Goal: Task Accomplishment & Management: Complete application form

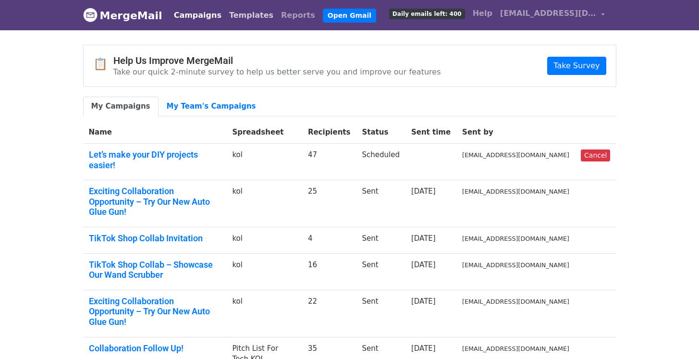
click at [225, 15] on link "Templates" at bounding box center [251, 15] width 52 height 19
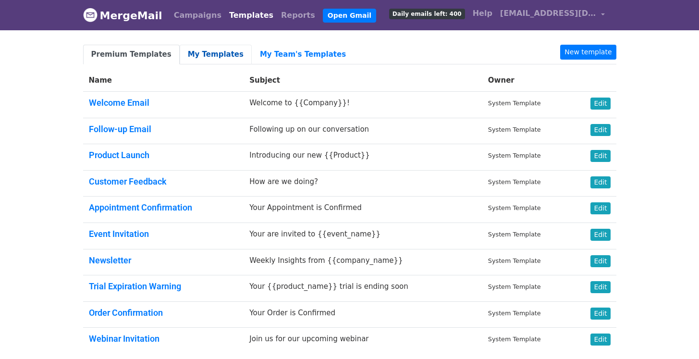
click at [215, 55] on link "My Templates" at bounding box center [216, 55] width 72 height 20
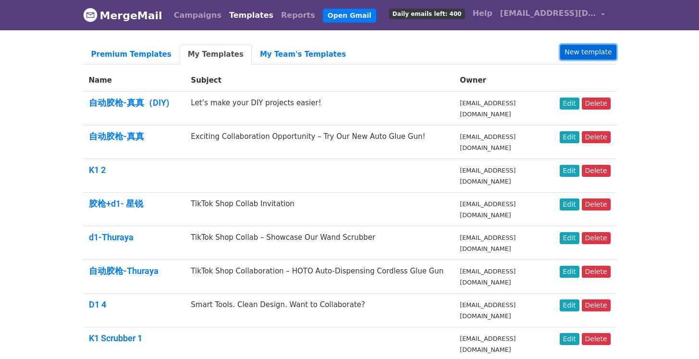
click at [602, 53] on link "New template" at bounding box center [588, 52] width 56 height 15
click at [150, 138] on h5 "自动胶枪-真真" at bounding box center [134, 136] width 91 height 11
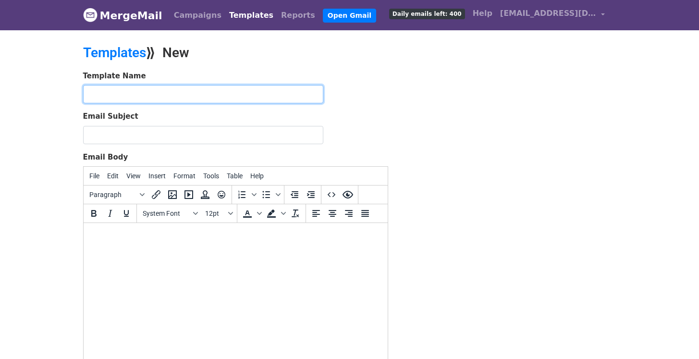
click at [178, 97] on input "text" at bounding box center [203, 94] width 240 height 18
paste input "Collaboration Opportunity: Enhance Your Content with HOTO's Innovative Air Dust…"
type input "Collaboration Opportunity: Enhance Your Content with HOTO's Innovative Air Dust…"
click at [206, 97] on input "Collaboration Opportunity: Enhance Your Content with [PERSON_NAME]'s Innovative…" at bounding box center [203, 94] width 240 height 18
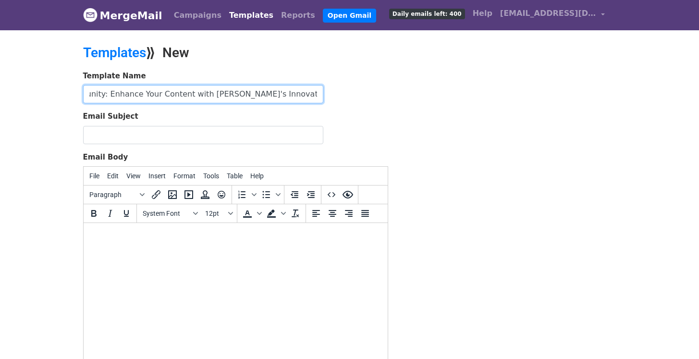
scroll to position [0, 102]
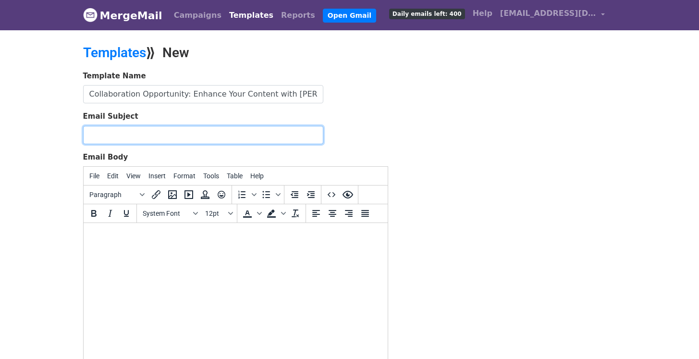
click at [175, 132] on input "Email Subject" at bounding box center [203, 135] width 240 height 18
click at [152, 136] on input "Email Subject" at bounding box center [203, 135] width 240 height 18
paste input "Collaboration Opportunity: Enhance Your Content with [PERSON_NAME]'s Innovative…"
type input "Collaboration Opportunity: Enhance Your Content with HOTO's Innovative Air Dust…"
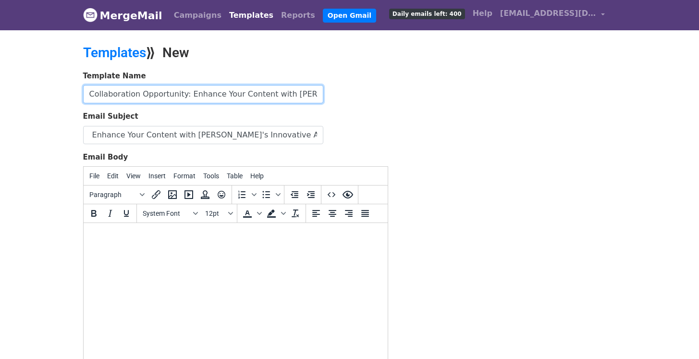
click at [175, 96] on input "Collaboration Opportunity: Enhance Your Content with HOTO's Innovative Air Dust…" at bounding box center [203, 94] width 240 height 18
type input "V"
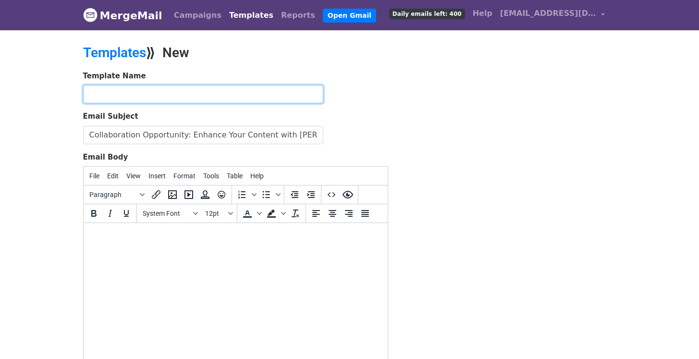
type input "T"
type input "V1-星锐"
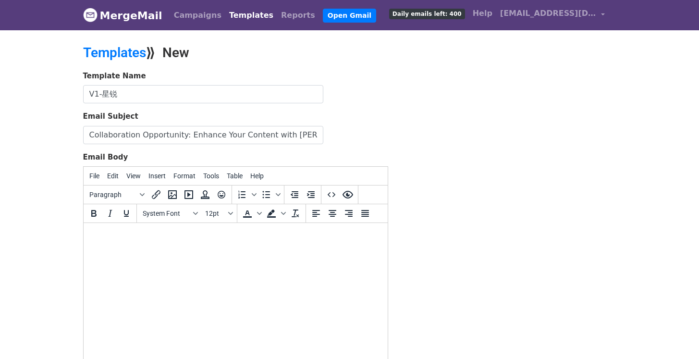
click at [132, 238] on body at bounding box center [235, 235] width 289 height 11
click at [134, 242] on html at bounding box center [235, 236] width 304 height 26
paste body
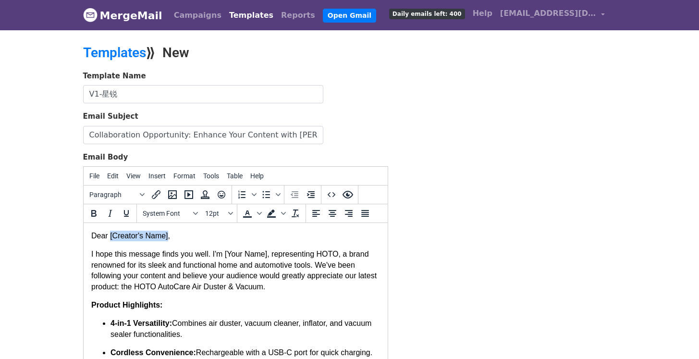
drag, startPoint x: 170, startPoint y: 231, endPoint x: 110, endPoint y: 234, distance: 59.6
click at [110, 234] on p "Dear [Creator's Name]," at bounding box center [235, 235] width 289 height 11
click at [270, 249] on p "I hope this message finds you well. I'm [Your Name], representing HOTO, a brand…" at bounding box center [235, 270] width 289 height 43
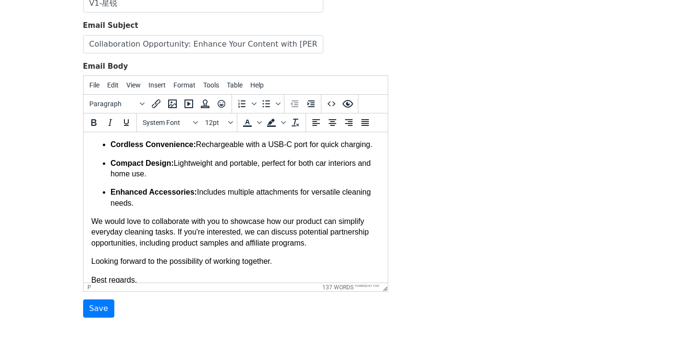
scroll to position [138, 0]
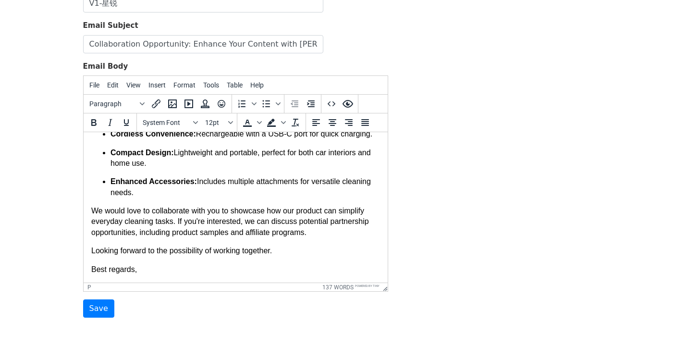
click at [171, 223] on p "We would love to collaborate with you to showcase how our product can simplify …" at bounding box center [235, 222] width 289 height 32
click at [174, 220] on p "We would love to collaborate with you to showcase how our product can simplify …" at bounding box center [235, 222] width 289 height 32
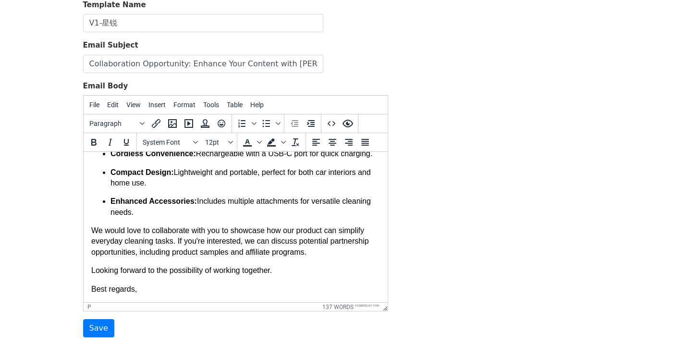
scroll to position [20, 0]
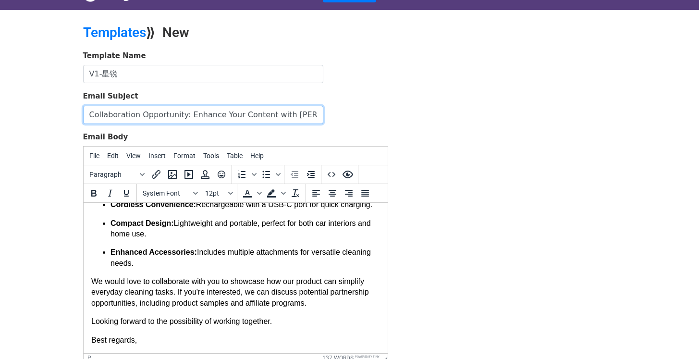
click at [91, 115] on input "Collaboration Opportunity: Enhance Your Content with HOTO's Innovative Air Dust…" at bounding box center [203, 115] width 240 height 18
click at [242, 113] on input "TikTok Shop Collaboration Opportunity: Enhance Your Content with HOTO's Innovat…" at bounding box center [203, 115] width 240 height 18
type input "TikTok Shop Collaboration Opportunity: Enhance Your Content with HOTO's Innovat…"
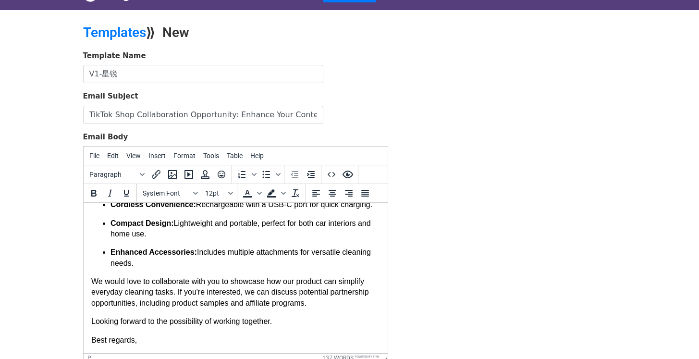
scroll to position [0, 0]
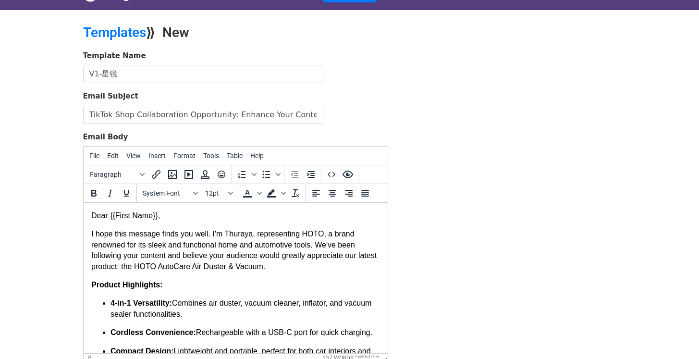
click at [281, 257] on p "I hope this message finds you well. I'm Thuraya, representing HOTO, a brand ren…" at bounding box center [235, 250] width 289 height 43
click at [288, 262] on p "I hope this message finds you well. I'm Thuraya, representing HOTO, a brand ren…" at bounding box center [235, 250] width 289 height 43
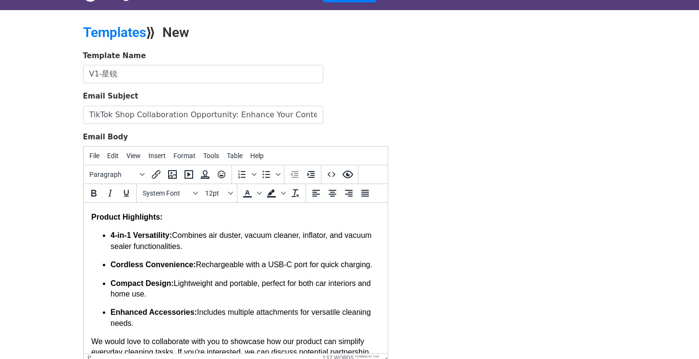
scroll to position [138, 0]
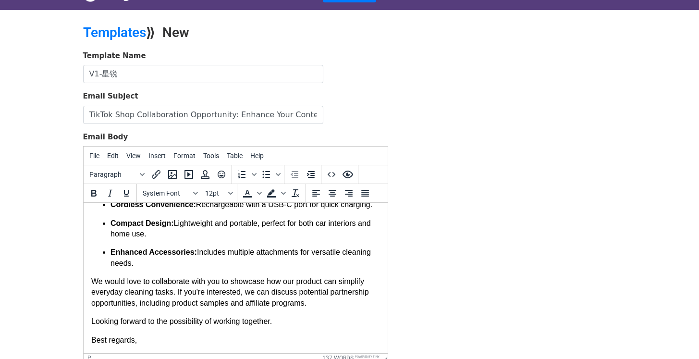
click at [170, 291] on p "We would love to collaborate with you to showcase how our product can simplify …" at bounding box center [235, 292] width 289 height 32
click at [174, 290] on p "We would love to collaborate with you to showcase how our product can simplify …" at bounding box center [235, 292] width 289 height 32
click at [224, 279] on p "We would love to collaborate with you to showcase how our product can simplify …" at bounding box center [235, 292] width 289 height 32
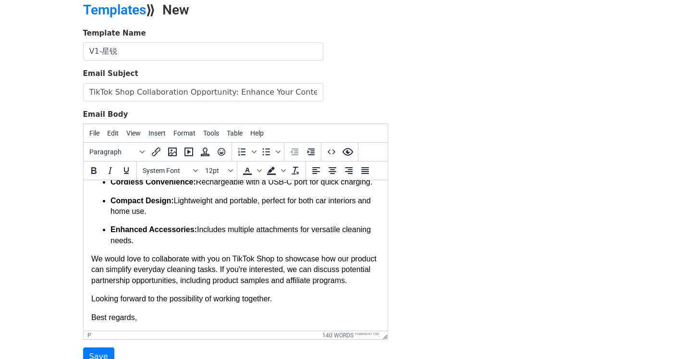
scroll to position [53, 0]
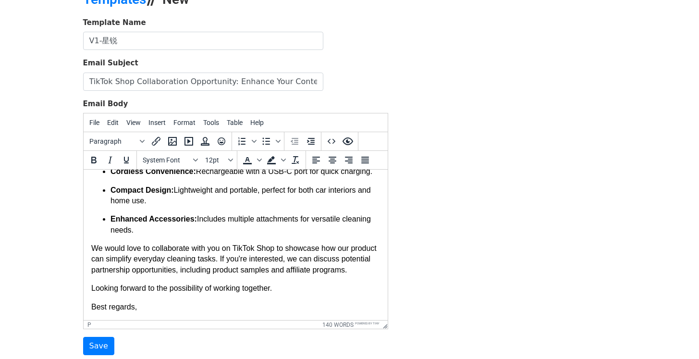
click at [199, 290] on p "Looking forward to the possibility of working together." at bounding box center [235, 288] width 289 height 11
click at [199, 275] on p "We would love to collaborate with you on TikTok Shop to showcase how our produc…" at bounding box center [235, 259] width 289 height 32
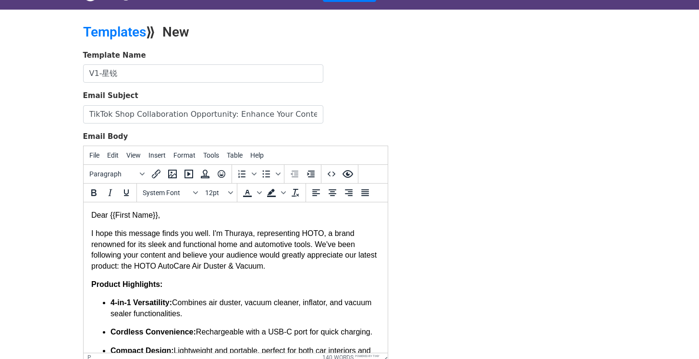
scroll to position [0, 0]
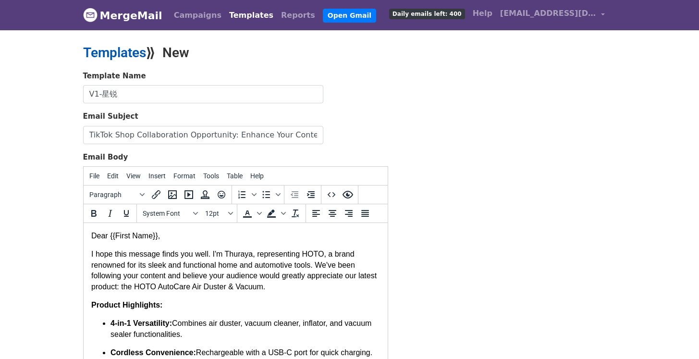
click at [113, 55] on link "Templates" at bounding box center [114, 53] width 63 height 16
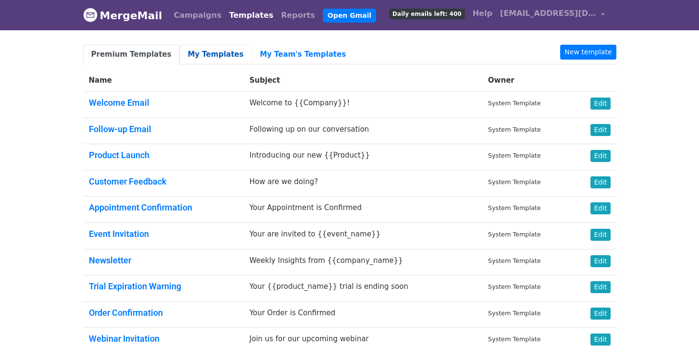
click at [211, 53] on link "My Templates" at bounding box center [216, 55] width 72 height 20
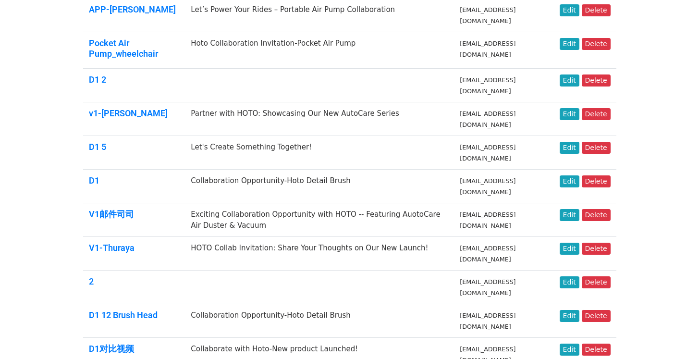
scroll to position [402, 0]
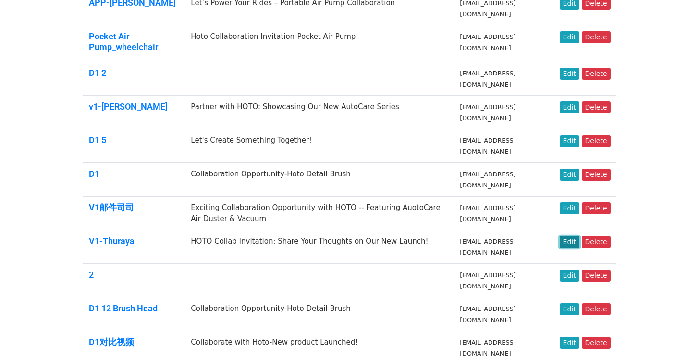
click at [576, 240] on link "Edit" at bounding box center [569, 242] width 20 height 12
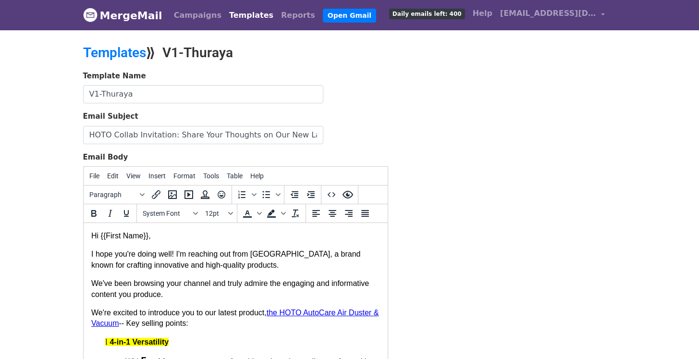
scroll to position [17, 0]
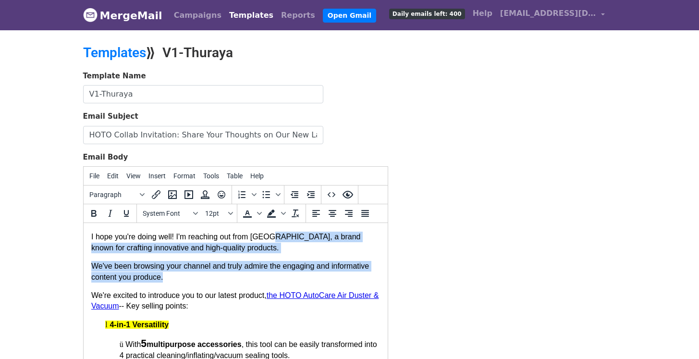
drag, startPoint x: 224, startPoint y: 278, endPoint x: 277, endPoint y: 238, distance: 65.9
click at [272, 244] on p "I hope you're doing well! I'm reaching out from HOTO, a brand known for craftin…" at bounding box center [235, 242] width 289 height 22
drag, startPoint x: 221, startPoint y: 281, endPoint x: 280, endPoint y: 234, distance: 75.1
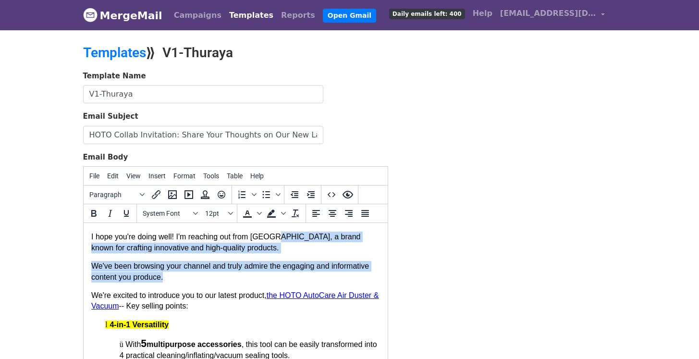
paste body
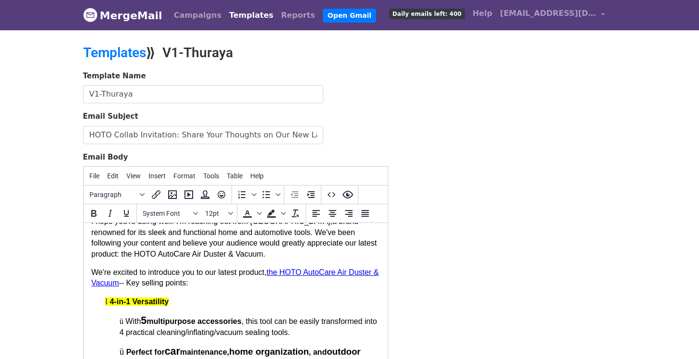
scroll to position [34, 0]
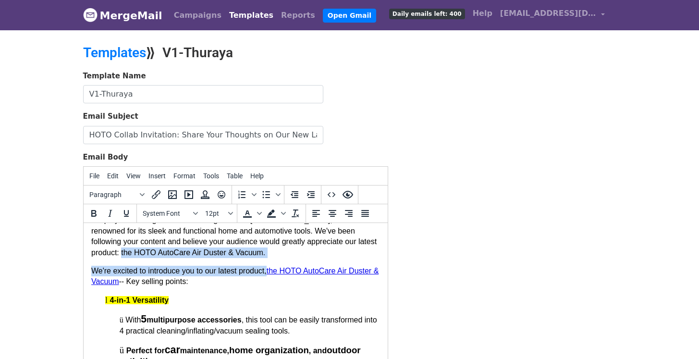
drag, startPoint x: 272, startPoint y: 271, endPoint x: 90, endPoint y: 251, distance: 183.6
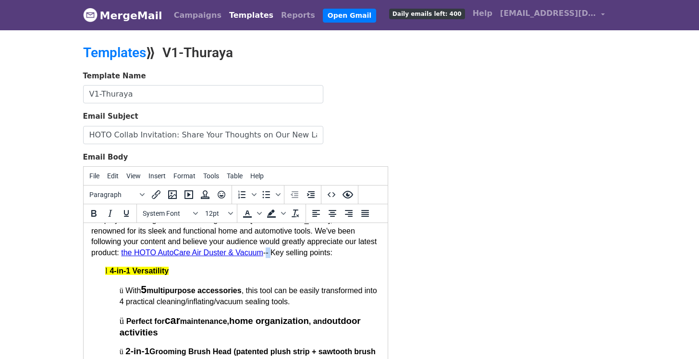
drag, startPoint x: 243, startPoint y: 253, endPoint x: 236, endPoint y: 253, distance: 7.2
click at [236, 253] on span "the HOTO AutoCare Air Duster & Vacuum -- Key selling points:" at bounding box center [225, 252] width 213 height 8
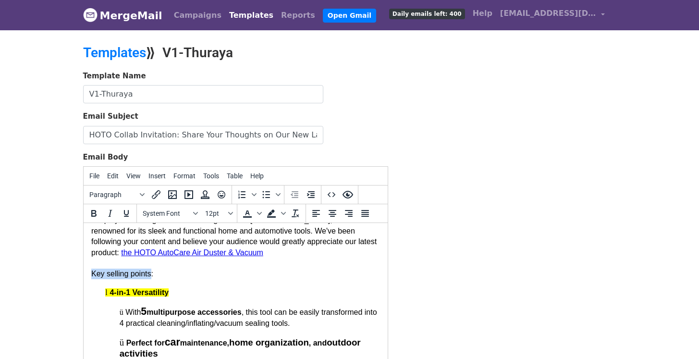
drag, startPoint x: 151, startPoint y: 275, endPoint x: 77, endPoint y: 276, distance: 74.0
click at [159, 276] on p "I hope you're doing well! I'm reaching out from HOTO, a brand renowned for its …" at bounding box center [235, 247] width 289 height 64
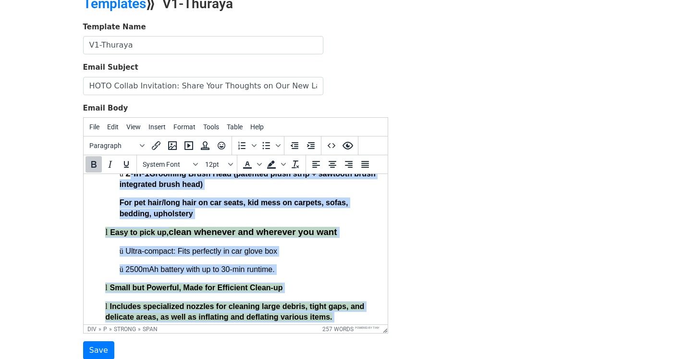
scroll to position [163, 0]
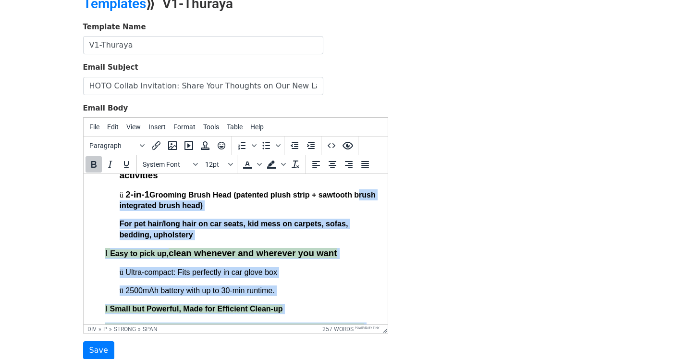
drag, startPoint x: 349, startPoint y: 276, endPoint x: 116, endPoint y: 208, distance: 243.0
click at [116, 208] on div "Hi {{First Name}}, I hope you're doing well! I'm reaching out from HOTO, a bran…" at bounding box center [235, 268] width 289 height 500
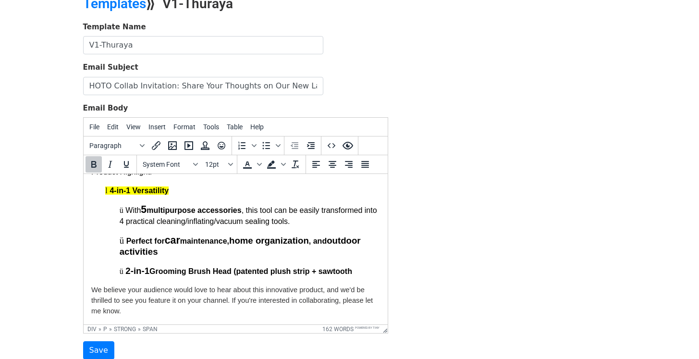
scroll to position [79, 0]
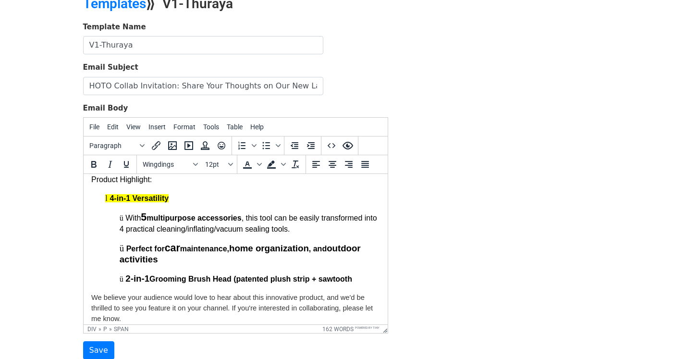
drag, startPoint x: 371, startPoint y: 281, endPoint x: 106, endPoint y: 194, distance: 278.3
click at [106, 194] on div "Hi {{First Name}}, I hope you're doing well! I'm reaching out from HOTO, a bran…" at bounding box center [235, 265] width 289 height 327
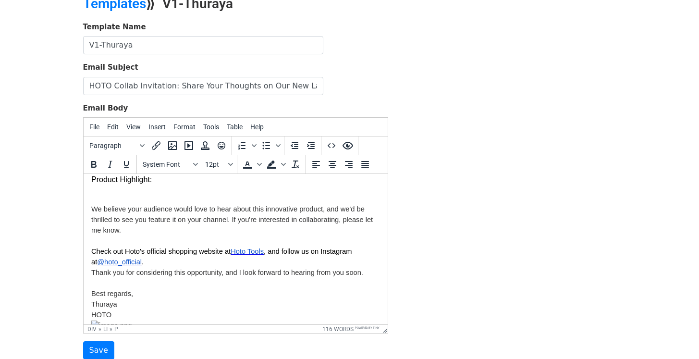
scroll to position [119, 0]
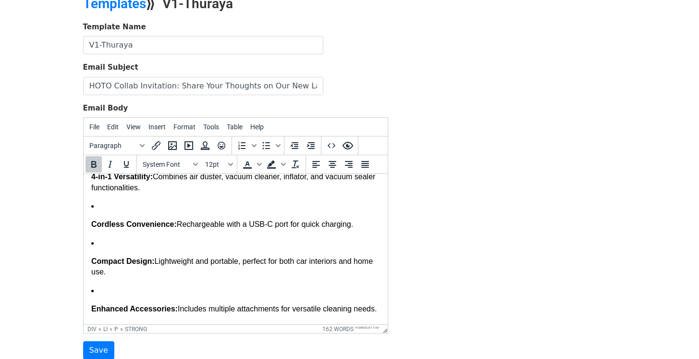
click at [132, 240] on li "Compact Design: Lightweight and portable, perfect for both car interiors and ho…" at bounding box center [235, 258] width 289 height 40
click at [113, 243] on li "Compact Design: Lightweight and portable, perfect for both car interiors and ho…" at bounding box center [235, 258] width 289 height 40
click at [102, 239] on li "Compact Design: Lightweight and portable, perfect for both car interiors and ho…" at bounding box center [235, 258] width 289 height 40
click at [103, 243] on li "Compact Design: Lightweight and portable, perfect for both car interiors and ho…" at bounding box center [235, 258] width 289 height 40
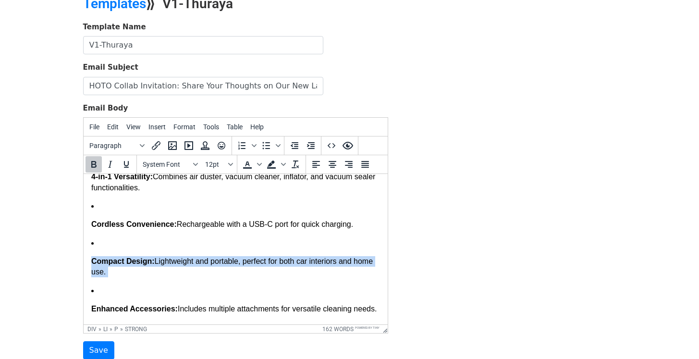
click at [103, 243] on li "Compact Design: Lightweight and portable, perfect for both car interiors and ho…" at bounding box center [235, 258] width 289 height 40
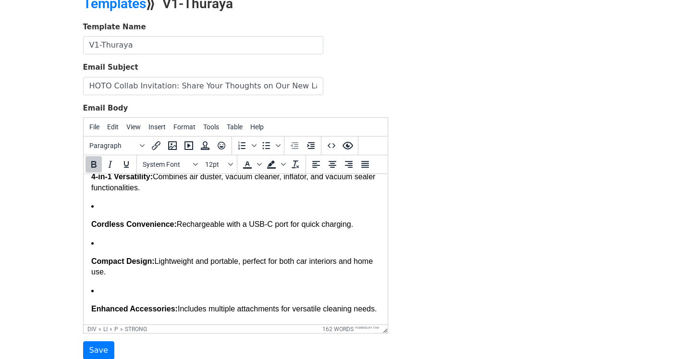
click at [138, 244] on li "Compact Design: Lightweight and portable, perfect for both car interiors and ho…" at bounding box center [235, 258] width 289 height 40
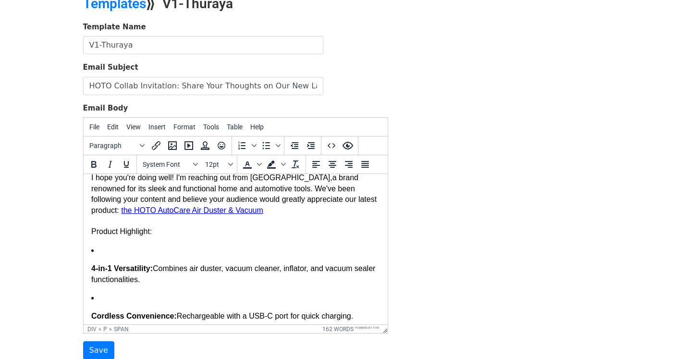
scroll to position [0, 0]
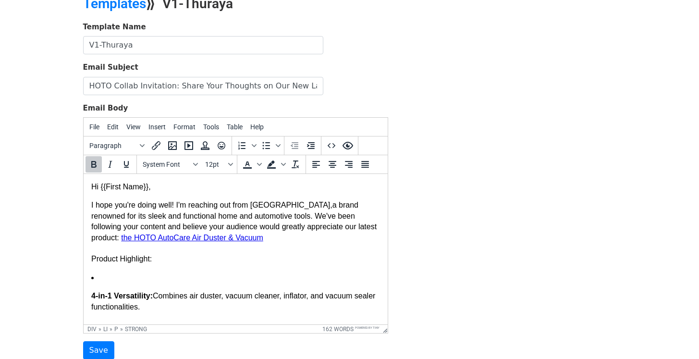
drag, startPoint x: 134, startPoint y: 241, endPoint x: 86, endPoint y: 272, distance: 57.3
click at [96, 163] on icon "Bold" at bounding box center [94, 164] width 12 height 12
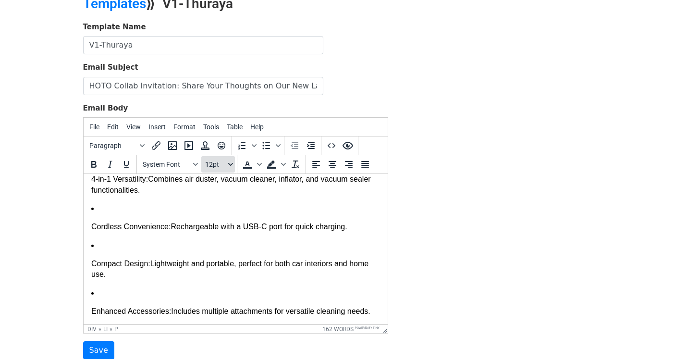
click at [228, 164] on icon "Font sizes" at bounding box center [230, 164] width 5 height 5
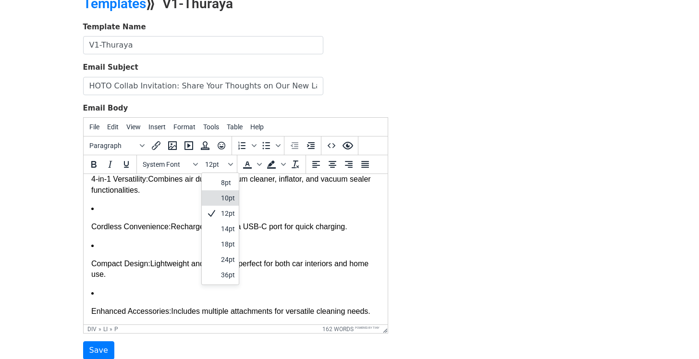
click at [225, 197] on div "10pt" at bounding box center [228, 198] width 14 height 12
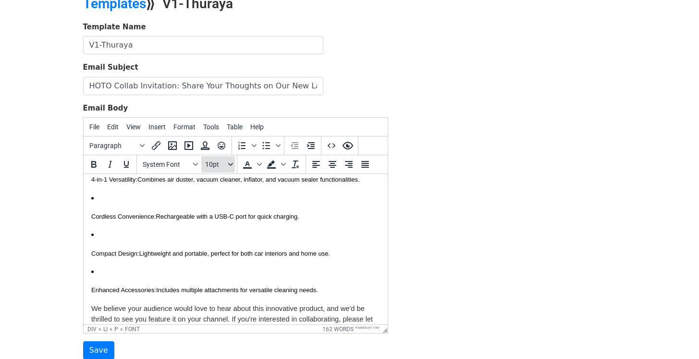
click at [227, 164] on button "10pt" at bounding box center [218, 164] width 34 height 16
click at [225, 208] on div "12pt" at bounding box center [228, 213] width 14 height 12
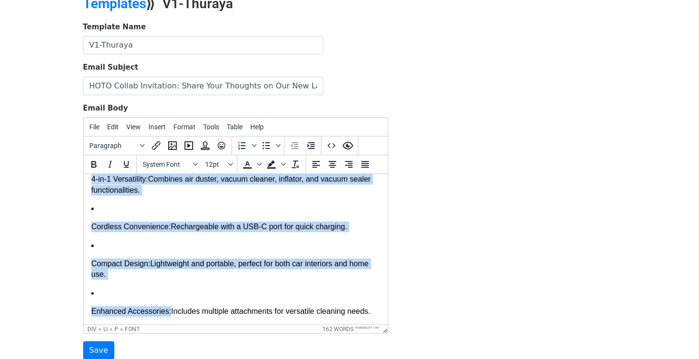
click at [203, 220] on li "Cordless Convenience: Rechargeable with a USB-C port for quick charging." at bounding box center [235, 217] width 289 height 29
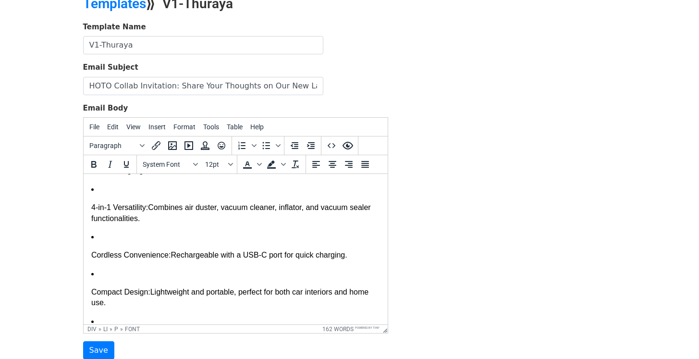
scroll to position [0, 0]
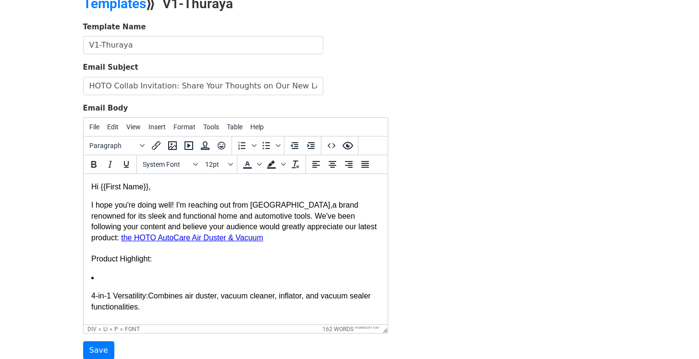
click at [134, 285] on li "4-in-1 Versatility: Combines air duster, vacuum cleaner, inflator, and vacuum s…" at bounding box center [235, 292] width 289 height 40
click at [131, 276] on li "4-in-1 Versatility: Combines air duster, vacuum cleaner, inflator, and vacuum s…" at bounding box center [235, 292] width 289 height 40
click at [119, 273] on li "4-in-1 Versatility: Combines air duster, vacuum cleaner, inflator, and vacuum s…" at bounding box center [235, 292] width 289 height 40
drag, startPoint x: 177, startPoint y: 301, endPoint x: 94, endPoint y: 277, distance: 86.5
click at [94, 277] on li "4-in-1 Versatility: Combines air duster, vacuum cleaner, inflator, and vacuum s…" at bounding box center [235, 292] width 289 height 40
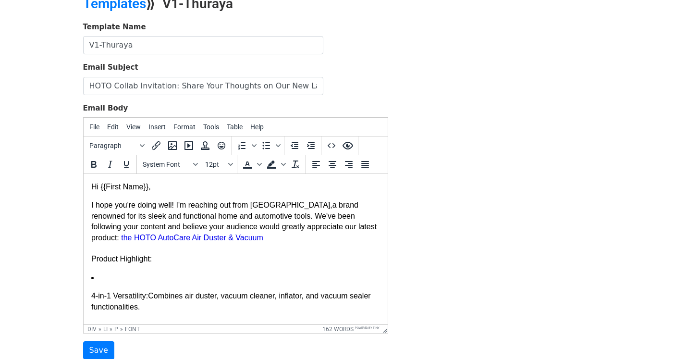
drag, startPoint x: 186, startPoint y: 311, endPoint x: 82, endPoint y: 284, distance: 108.1
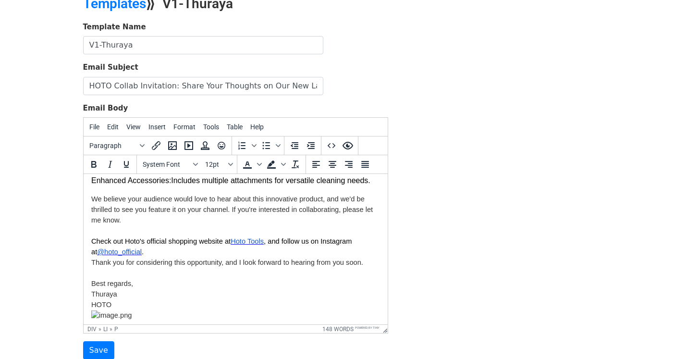
scroll to position [184, 0]
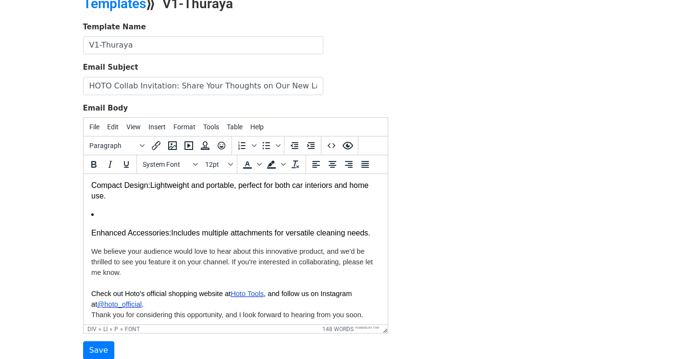
drag, startPoint x: 150, startPoint y: 245, endPoint x: 72, endPoint y: 207, distance: 87.0
click at [83, 207] on html "Hi {{First Name}}, I hope you're doing well! I'm reaching out from HOTO, a bran…" at bounding box center [235, 189] width 304 height 401
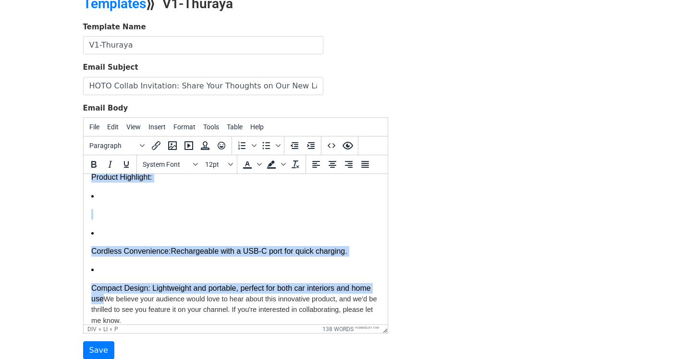
scroll to position [55, 0]
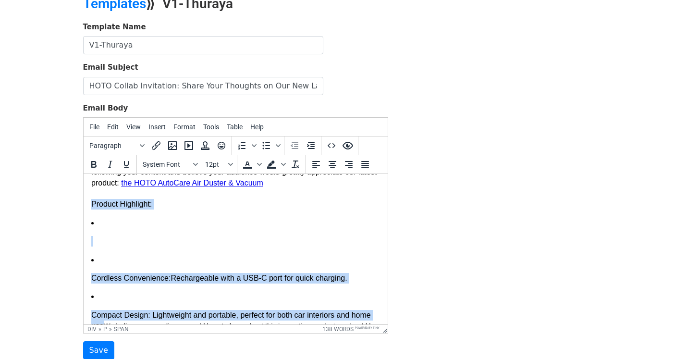
drag, startPoint x: 126, startPoint y: 195, endPoint x: 82, endPoint y: 201, distance: 44.1
click at [83, 201] on html "Hi {{First Name}}, I hope you're doing well! I'm reaching out from HOTO, a bran…" at bounding box center [235, 296] width 304 height 354
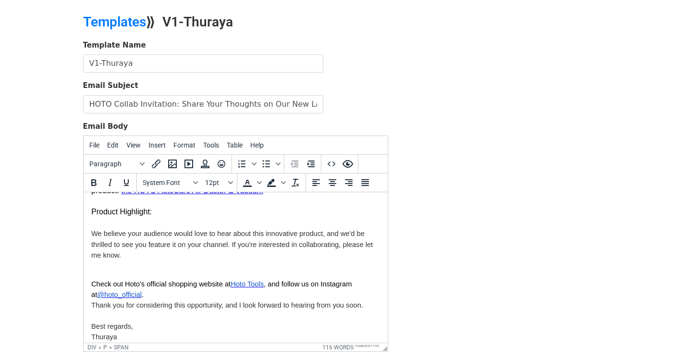
scroll to position [0, 0]
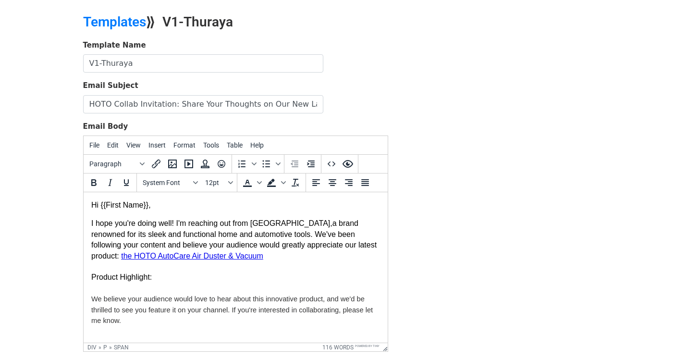
click at [122, 288] on p "I hope you're doing well! I'm reaching out from HOTO, a brand renowned for its …" at bounding box center [235, 272] width 289 height 108
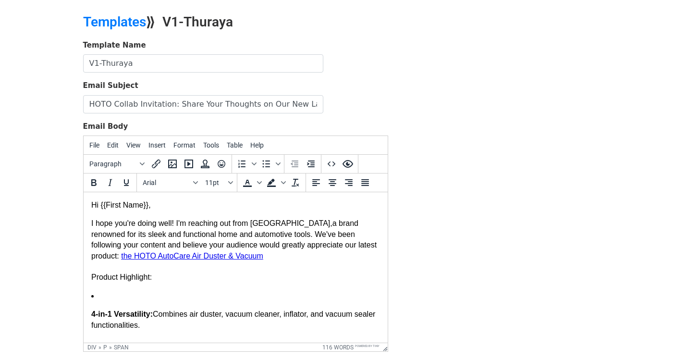
scroll to position [24, 0]
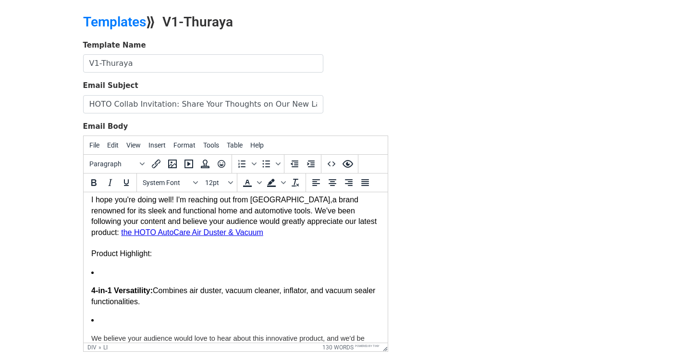
click at [115, 316] on li at bounding box center [235, 320] width 289 height 11
click at [131, 318] on li at bounding box center [235, 320] width 289 height 11
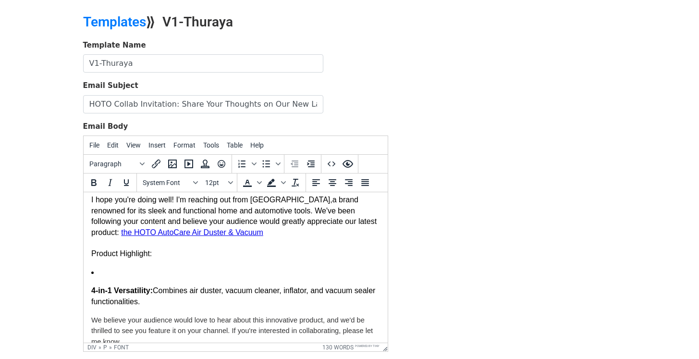
click at [87, 290] on html "Hi {{First Name}}, I hope you're doing well! I'm reaching out from HOTO, a bran…" at bounding box center [235, 318] width 304 height 299
click at [90, 289] on html "Hi {{First Name}}, I hope you're doing well! I'm reaching out from HOTO, a bran…" at bounding box center [235, 318] width 304 height 299
click at [92, 289] on strong "4-in-1 Versatility:" at bounding box center [121, 290] width 61 height 8
click at [113, 267] on li "4-in-1 Versatility: Combines air duster, vacuum cleaner, inflator, and vacuum s…" at bounding box center [235, 287] width 289 height 40
click at [114, 271] on li "4-in-1 Versatility: Combines air duster, vacuum cleaner, inflator, and vacuum s…" at bounding box center [235, 287] width 289 height 40
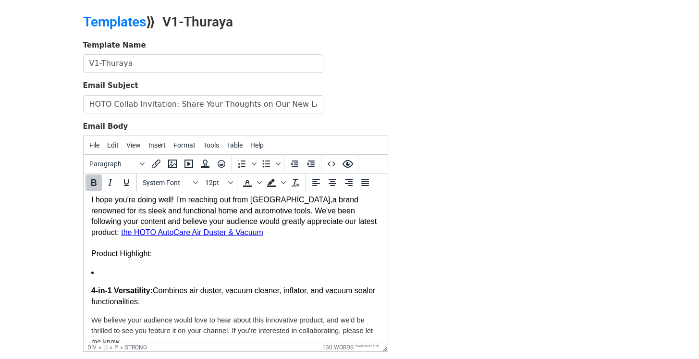
click at [115, 274] on li "4-in-1 Versatility: Combines air duster, vacuum cleaner, inflator, and vacuum s…" at bounding box center [235, 287] width 289 height 40
click at [163, 288] on p "4-in-1 Versatility: Combines air duster, vacuum cleaner, inflator, and vacuum s…" at bounding box center [235, 296] width 289 height 22
drag, startPoint x: 173, startPoint y: 303, endPoint x: 69, endPoint y: 263, distance: 111.7
click at [83, 263] on html "Hi {{First Name}}, I hope you're doing well! I'm reaching out from HOTO, a bran…" at bounding box center [235, 318] width 304 height 299
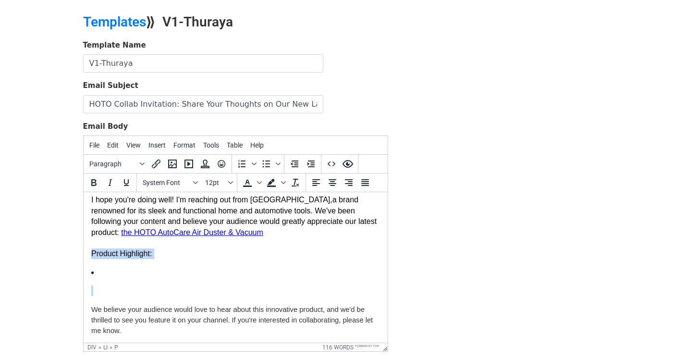
drag, startPoint x: 109, startPoint y: 295, endPoint x: 89, endPoint y: 263, distance: 37.6
click at [83, 254] on html "Hi {{First Name}}, I hope you're doing well! I'm reaching out from HOTO, a bran…" at bounding box center [235, 313] width 304 height 289
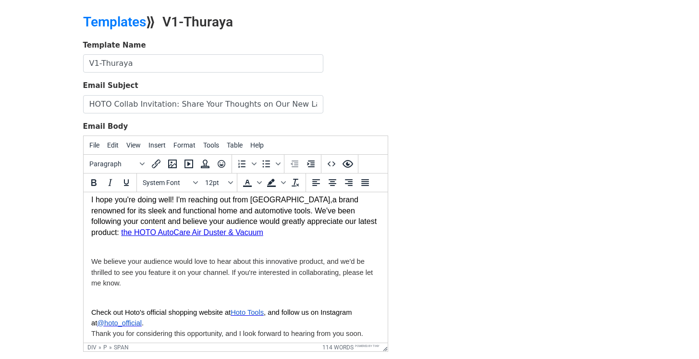
click at [170, 247] on p "I hope you're doing well! I'm reaching out from HOTO, a brand renowned for its …" at bounding box center [235, 221] width 289 height 54
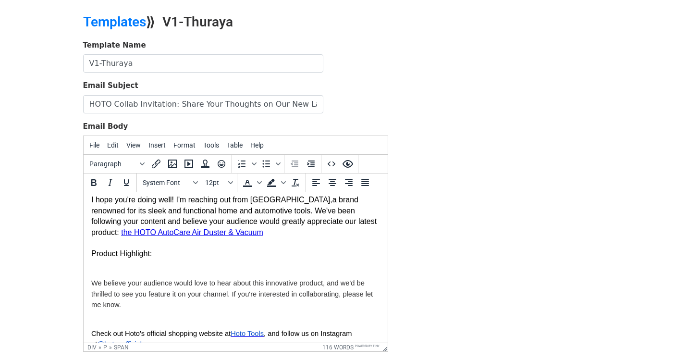
click at [128, 266] on p "I hope you're doing well! I'm reaching out from HOTO, a brand renowned for its …" at bounding box center [235, 231] width 289 height 75
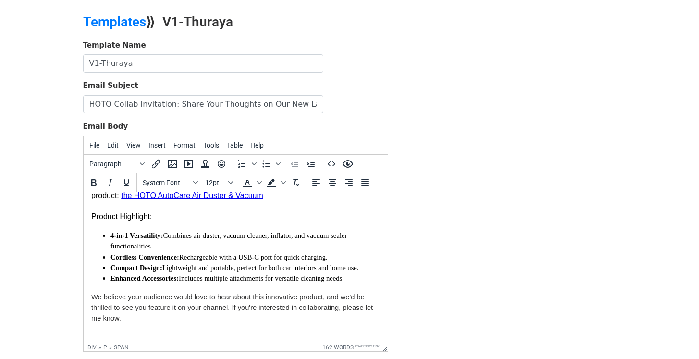
scroll to position [61, 0]
click at [183, 249] on li "4-in-1 Versatility: Combines air duster, vacuum cleaner, inflator, and vacuum s…" at bounding box center [244, 240] width 269 height 22
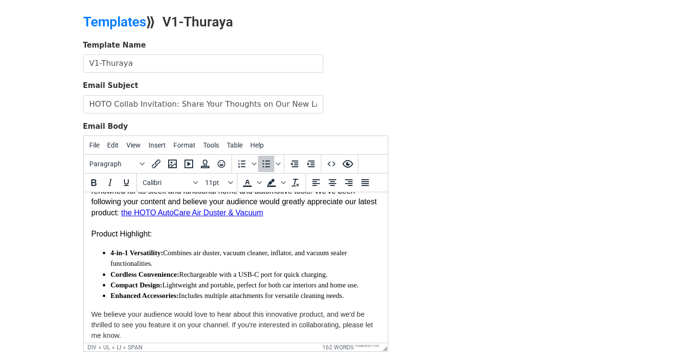
scroll to position [113, 0]
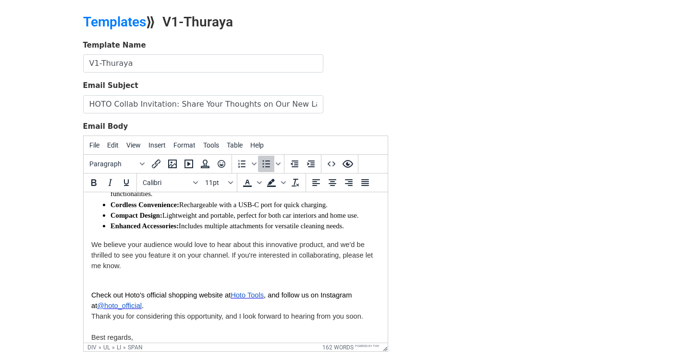
click at [247, 271] on p "We believe your audience would love to hear about this innovative product, and …" at bounding box center [235, 255] width 289 height 32
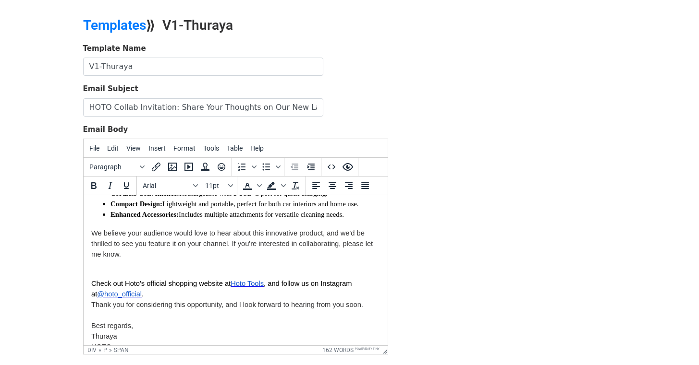
scroll to position [128, 0]
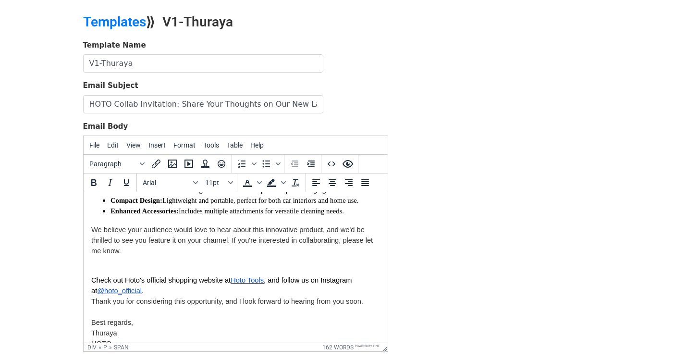
click at [227, 255] on span "We believe your audience would love to hear about this innovative product, and …" at bounding box center [231, 240] width 281 height 29
click at [229, 255] on span "We believe your audience would love to hear about this innovative product, and …" at bounding box center [231, 240] width 281 height 29
click at [145, 255] on span "We believe your audience would love to hear about this innovative product, and …" at bounding box center [231, 240] width 281 height 29
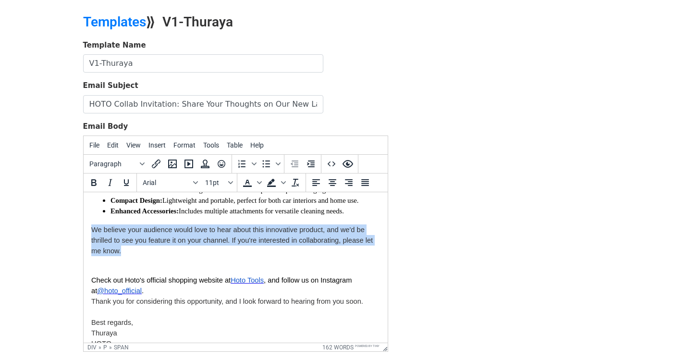
drag, startPoint x: 113, startPoint y: 272, endPoint x: 92, endPoint y: 253, distance: 29.2
click at [92, 253] on p "We believe your audience would love to hear about this innovative product, and …" at bounding box center [235, 240] width 289 height 32
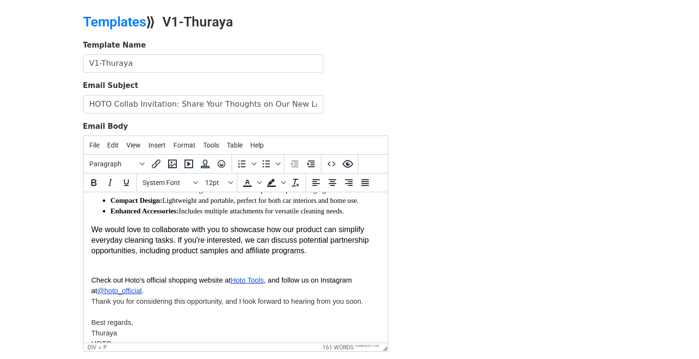
click at [235, 256] on p "We would love to collaborate with you to showcase how our product can simplify …" at bounding box center [235, 240] width 289 height 32
click at [194, 256] on p "We would love to collaborate with you to showcase how our product can simplify …" at bounding box center [235, 240] width 289 height 32
click at [223, 248] on p "We would love to collaborate with you to showcase how our product can simplify …" at bounding box center [235, 240] width 289 height 32
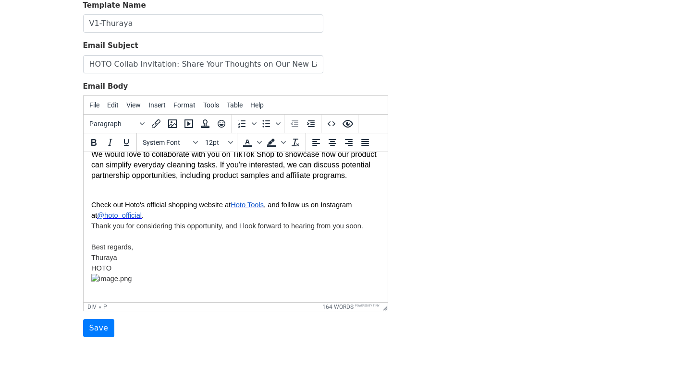
scroll to position [72, 0]
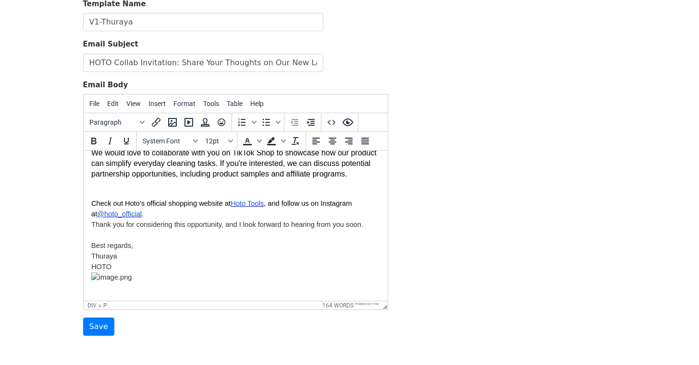
click at [141, 238] on p "Best regards," at bounding box center [235, 240] width 289 height 21
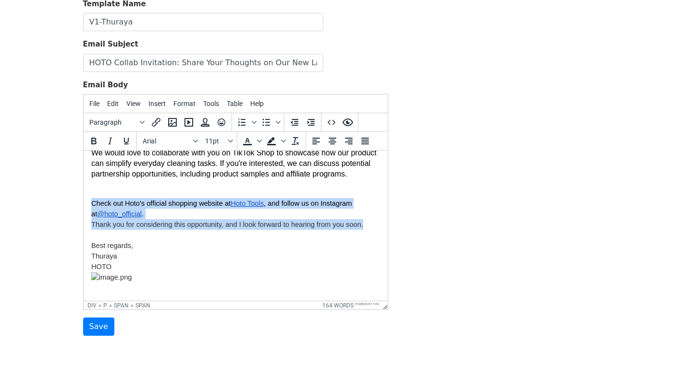
drag, startPoint x: 367, startPoint y: 225, endPoint x: 85, endPoint y: 201, distance: 282.8
click at [85, 201] on html "Hi {{First Name}}, I hope you're doing well! I'm reaching out from HOTO, a bran…" at bounding box center [235, 144] width 304 height 313
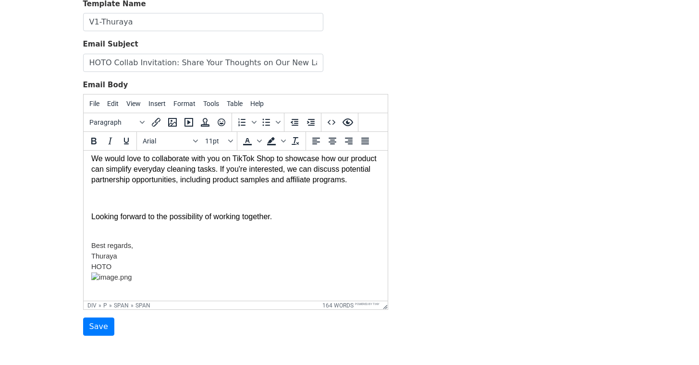
scroll to position [189, 0]
click at [140, 203] on p at bounding box center [242, 199] width 275 height 11
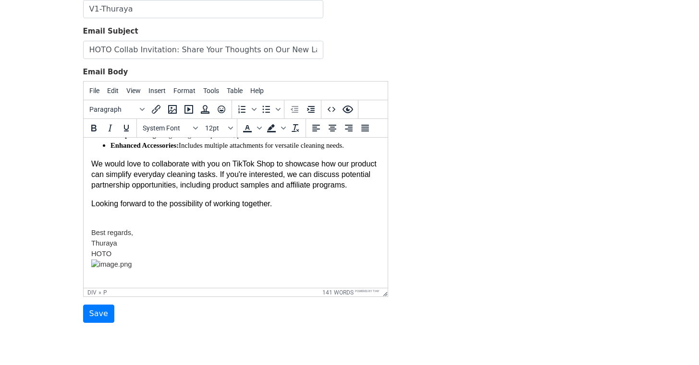
scroll to position [91, 0]
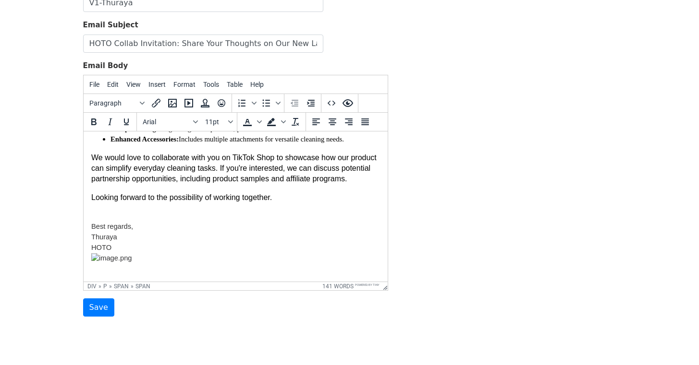
drag, startPoint x: 139, startPoint y: 259, endPoint x: 131, endPoint y: 259, distance: 8.2
click at [131, 259] on p "HOTO" at bounding box center [235, 258] width 289 height 32
click at [146, 249] on p "HOTO" at bounding box center [235, 258] width 289 height 32
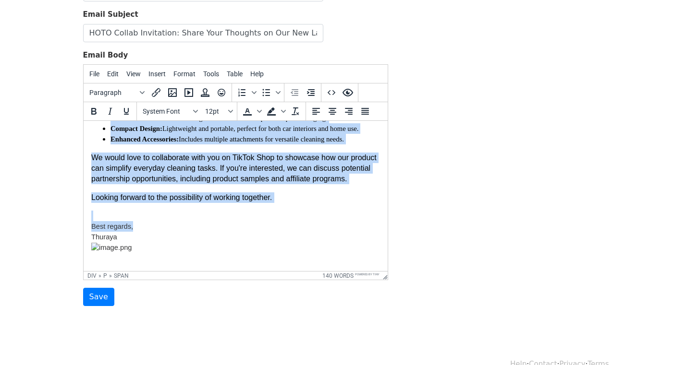
scroll to position [102, 0]
drag, startPoint x: 91, startPoint y: 132, endPoint x: 220, endPoint y: 241, distance: 169.1
click at [220, 241] on div "Hi {{First Name}}, I hope you're doing well! I'm reaching out from HOTO, a bran…" at bounding box center [235, 131] width 289 height 263
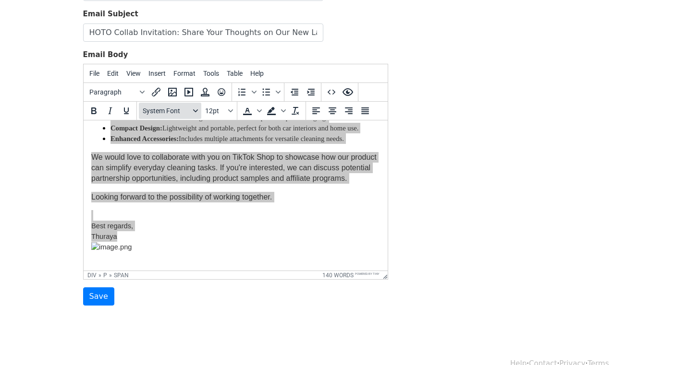
click at [177, 113] on span "System Font" at bounding box center [166, 111] width 47 height 8
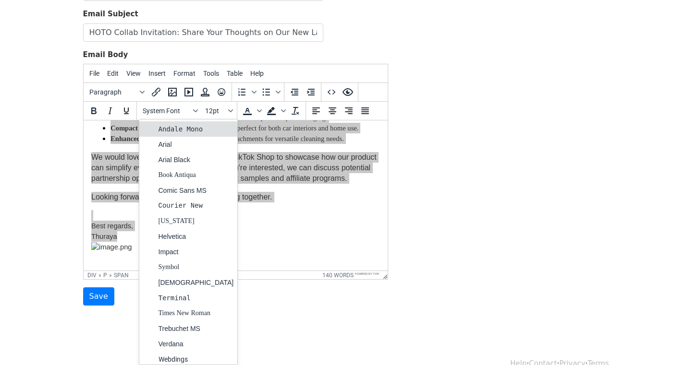
click at [183, 129] on div "Andale Mono" at bounding box center [195, 129] width 75 height 12
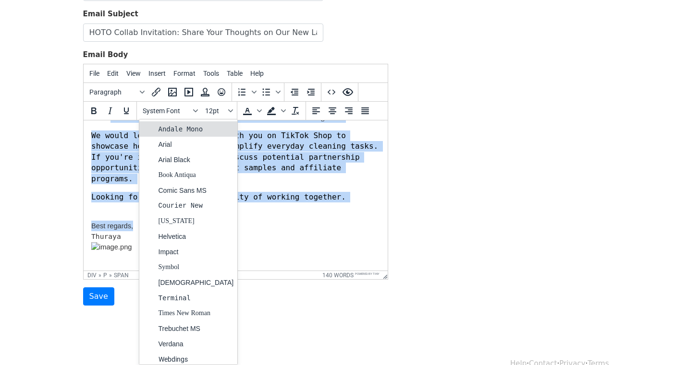
scroll to position [134, 0]
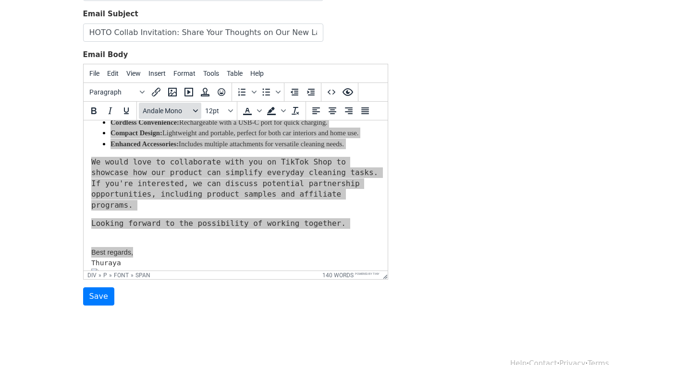
click at [183, 111] on span "Andale Mono" at bounding box center [166, 111] width 47 height 8
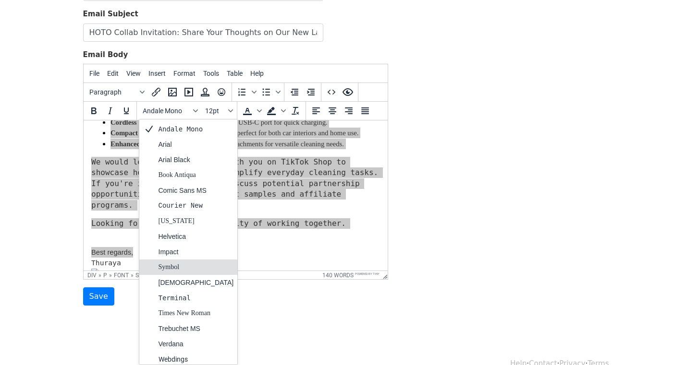
click at [181, 262] on div "Symbol" at bounding box center [195, 268] width 75 height 12
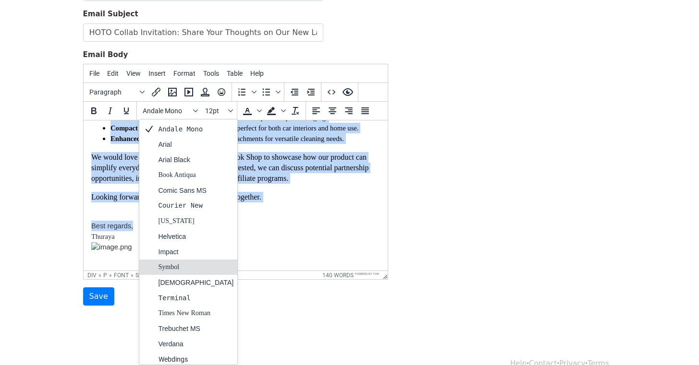
scroll to position [146, 0]
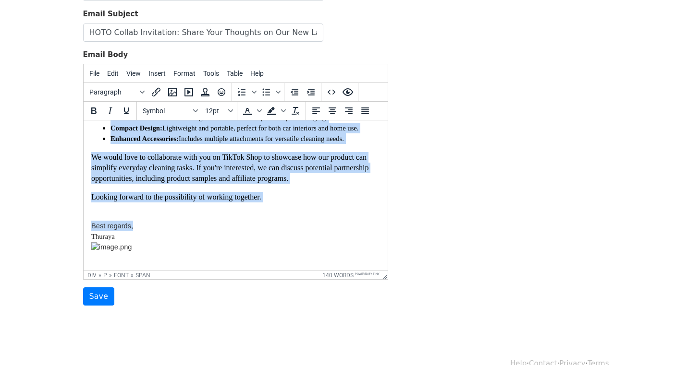
click at [226, 144] on li "Enhanced Accessories: Includes multiple attachments for versatile cleaning need…" at bounding box center [244, 138] width 269 height 11
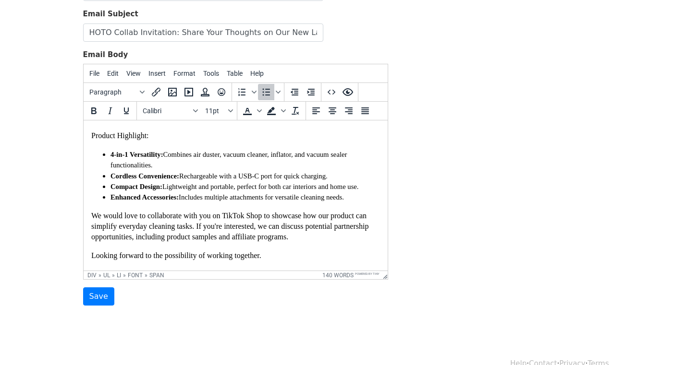
scroll to position [191, 0]
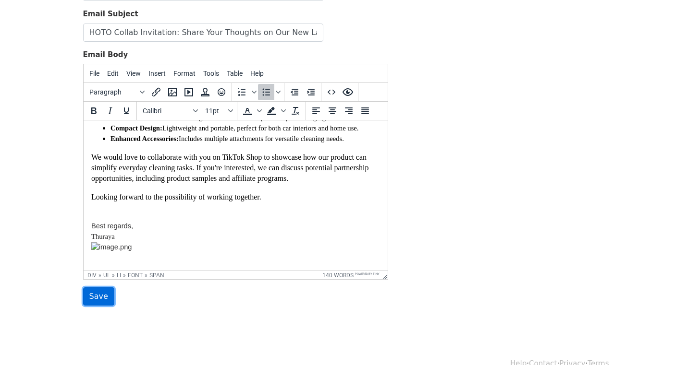
click at [106, 299] on input "Save" at bounding box center [98, 297] width 31 height 18
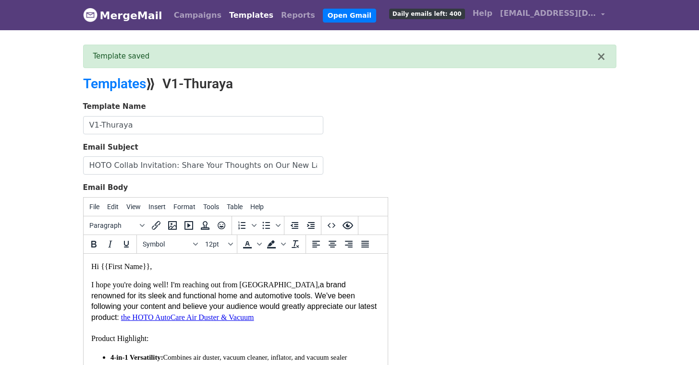
click at [235, 21] on link "Templates" at bounding box center [251, 15] width 52 height 19
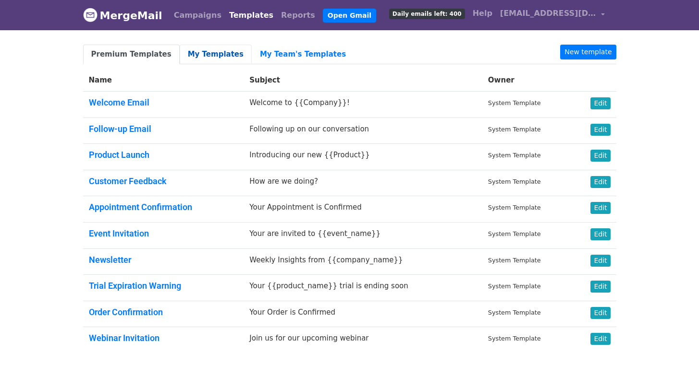
click at [210, 59] on link "My Templates" at bounding box center [216, 55] width 72 height 20
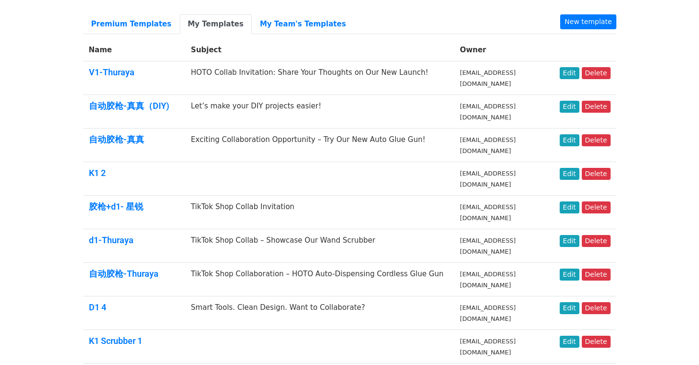
scroll to position [75, 0]
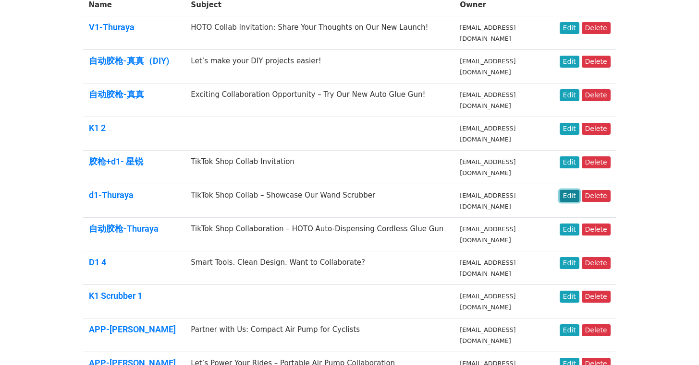
click at [571, 199] on link "Edit" at bounding box center [569, 196] width 20 height 12
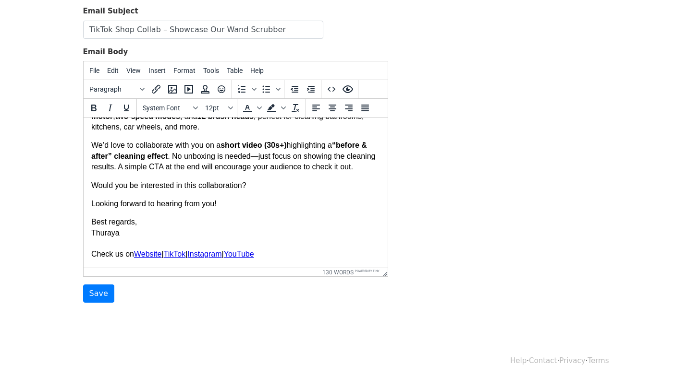
scroll to position [120, 0]
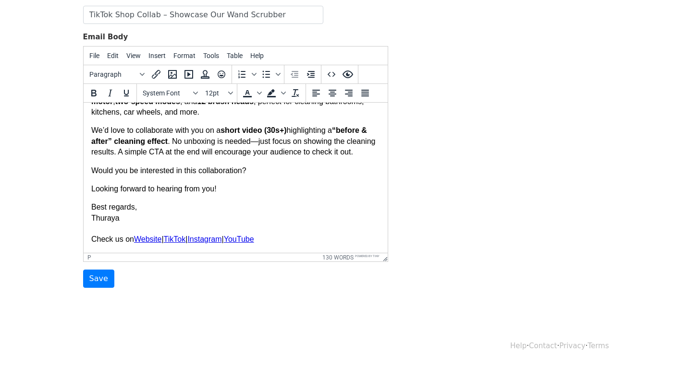
drag, startPoint x: 268, startPoint y: 240, endPoint x: 80, endPoint y: 241, distance: 188.2
click at [83, 241] on html "Hi {{First Name}} , Hope this email finds you well. I'm reaching out from HOTO …" at bounding box center [235, 145] width 304 height 215
copy p "Check us on Website | TikTok | Instagram | YouTube﻿"
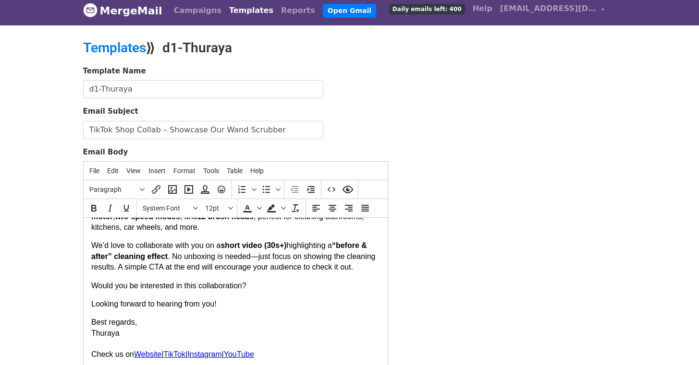
scroll to position [0, 0]
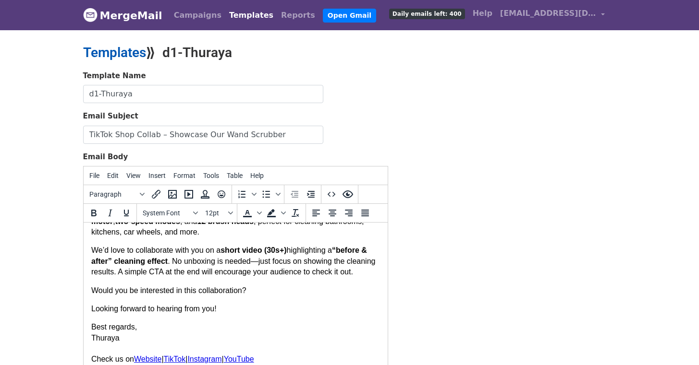
click at [116, 51] on link "Templates" at bounding box center [114, 53] width 63 height 16
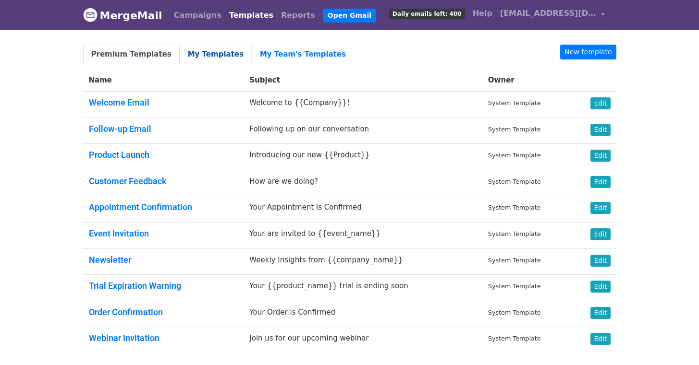
click at [215, 56] on link "My Templates" at bounding box center [216, 55] width 72 height 20
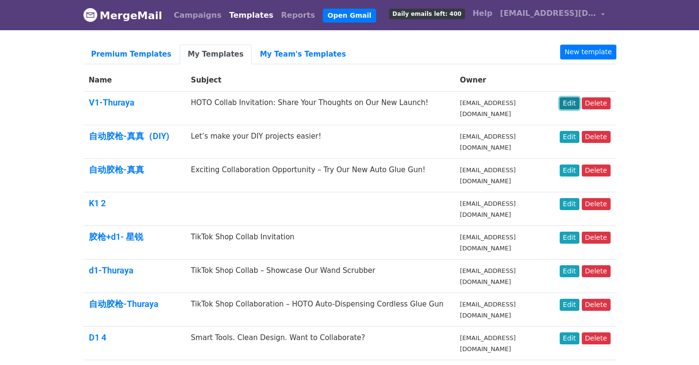
click at [575, 108] on link "Edit" at bounding box center [569, 103] width 20 height 12
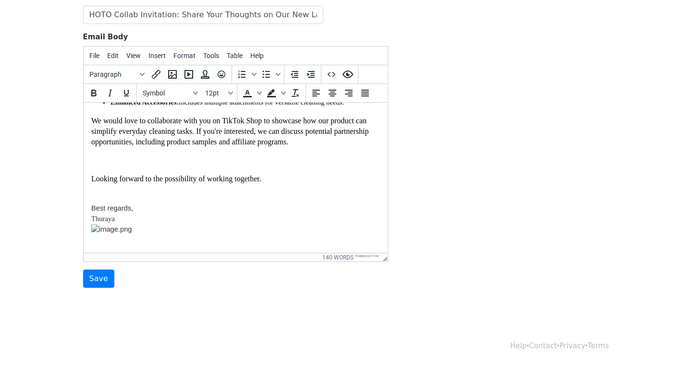
scroll to position [209, 0]
click at [171, 218] on p "Thuraya" at bounding box center [235, 230] width 289 height 32
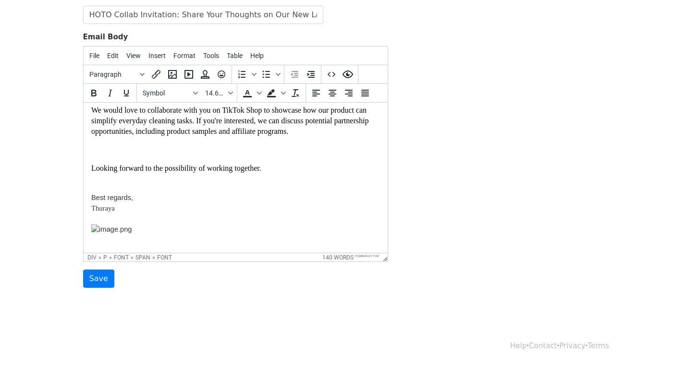
paste body
drag, startPoint x: 120, startPoint y: 218, endPoint x: 86, endPoint y: 214, distance: 33.9
click at [86, 214] on html "Hi {{First Name}}, I hope you're doing well! I'm reaching out from HOTO, a bran…" at bounding box center [235, 99] width 304 height 308
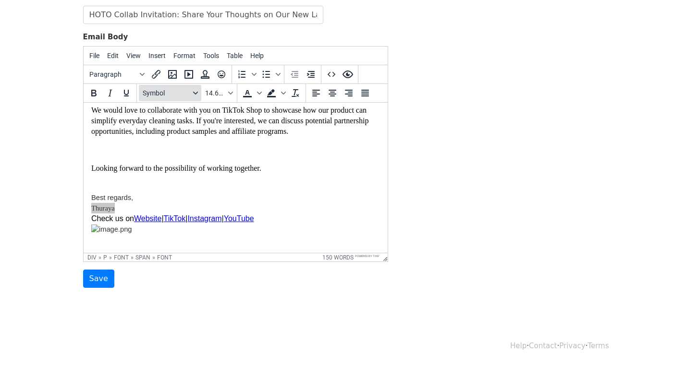
click at [165, 95] on span "Symbol" at bounding box center [166, 93] width 47 height 8
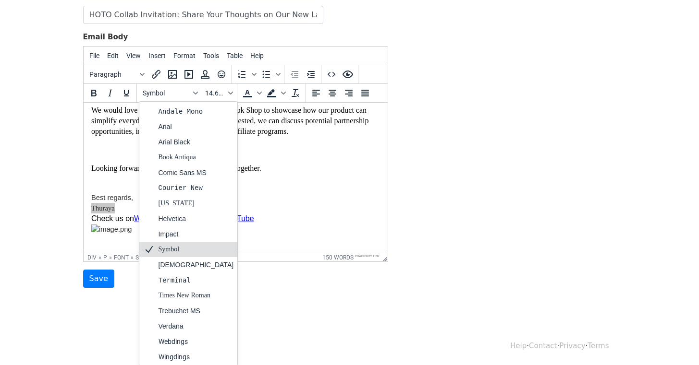
drag, startPoint x: 169, startPoint y: 247, endPoint x: 105, endPoint y: 106, distance: 154.7
click at [169, 247] on div "Symbol" at bounding box center [195, 250] width 75 height 12
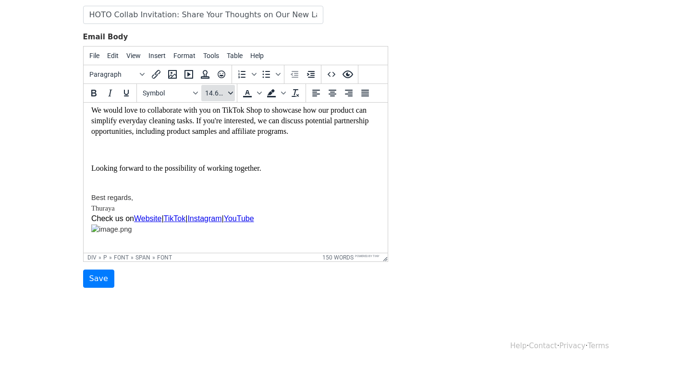
click at [208, 97] on button "14.6667px" at bounding box center [218, 93] width 34 height 16
click at [231, 142] on div "12pt" at bounding box center [228, 142] width 14 height 12
click at [240, 145] on div "Hi {{First Name}}, I hope you're doing well! I'm reaching out from HOTO, a bran…" at bounding box center [235, 99] width 289 height 292
click at [116, 202] on span "Best regards," at bounding box center [112, 198] width 42 height 8
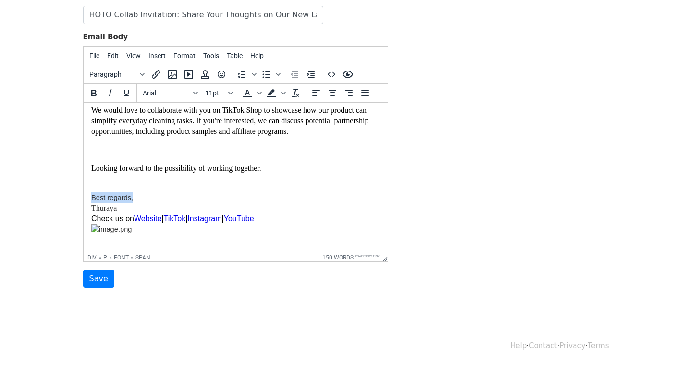
click at [116, 202] on span "Best regards," at bounding box center [112, 198] width 42 height 8
click at [190, 92] on button "Arial" at bounding box center [170, 93] width 62 height 16
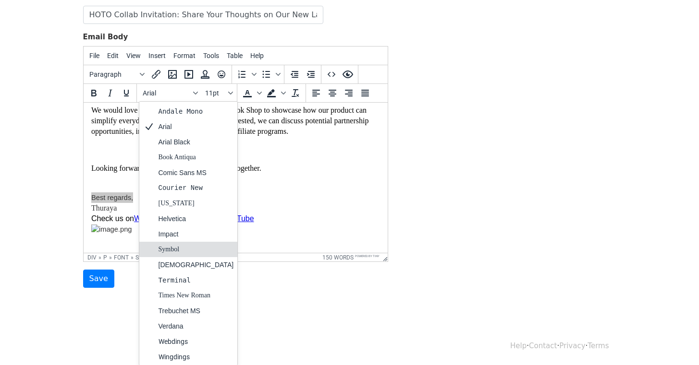
drag, startPoint x: 186, startPoint y: 245, endPoint x: 132, endPoint y: 73, distance: 180.7
click at [186, 245] on div "Symbol" at bounding box center [195, 250] width 75 height 12
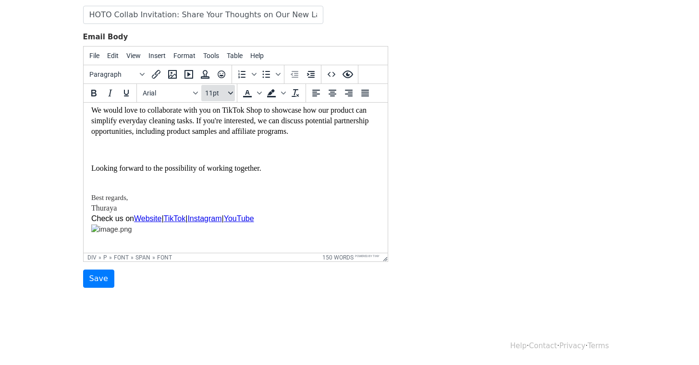
click at [220, 92] on span "11pt" at bounding box center [215, 93] width 21 height 8
click at [230, 140] on div "12pt" at bounding box center [228, 142] width 14 height 12
click at [247, 156] on p at bounding box center [235, 150] width 289 height 11
click at [97, 279] on input "Save" at bounding box center [98, 279] width 31 height 18
